Goal: Task Accomplishment & Management: Manage account settings

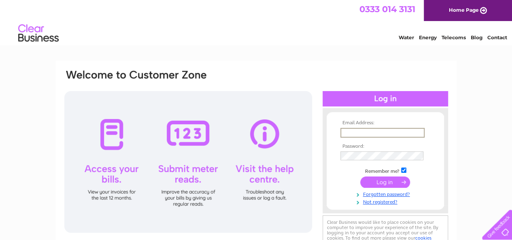
click at [376, 132] on input "text" at bounding box center [382, 133] width 84 height 10
type input "karen@theparkhotelayrshire.co.uk"
click at [397, 181] on input "submit" at bounding box center [385, 182] width 50 height 11
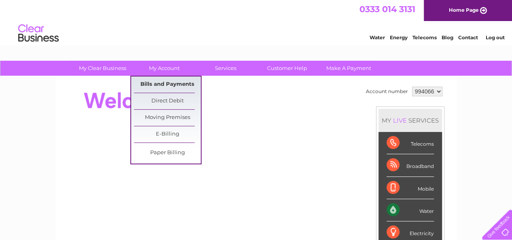
click at [153, 83] on link "Bills and Payments" at bounding box center [167, 84] width 67 height 16
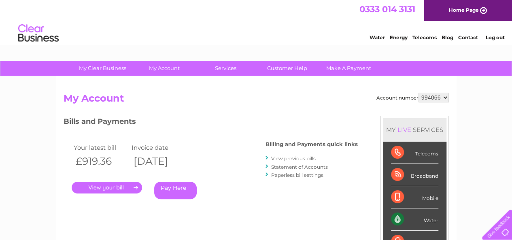
click at [129, 189] on link "." at bounding box center [107, 188] width 70 height 12
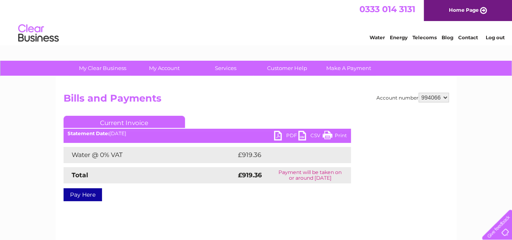
click at [286, 136] on link "PDF" at bounding box center [286, 137] width 24 height 12
click at [491, 37] on link "Log out" at bounding box center [494, 37] width 19 height 6
